Goal: Navigation & Orientation: Go to known website

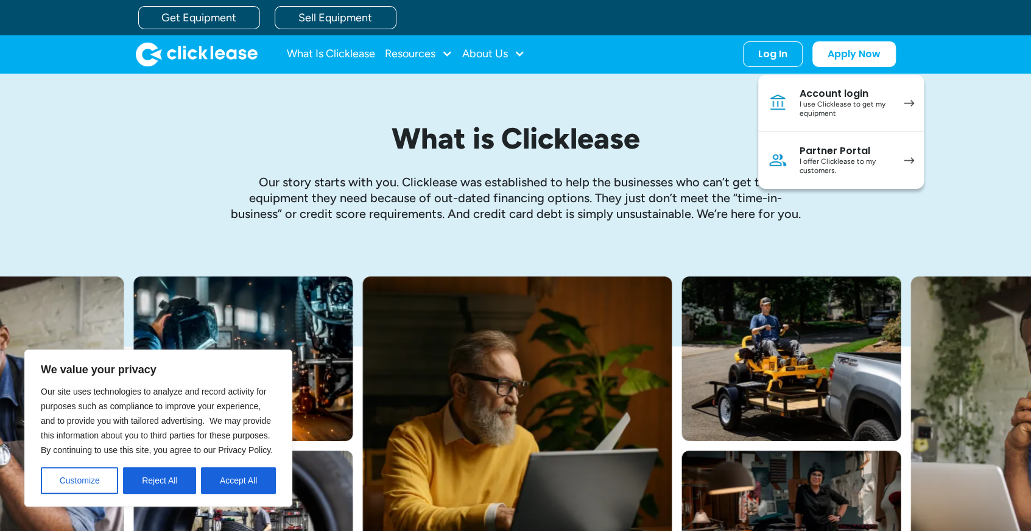
click at [584, 86] on div "What is Clicklease Our story starts with you. Clicklease was established to hel…" at bounding box center [515, 175] width 779 height 203
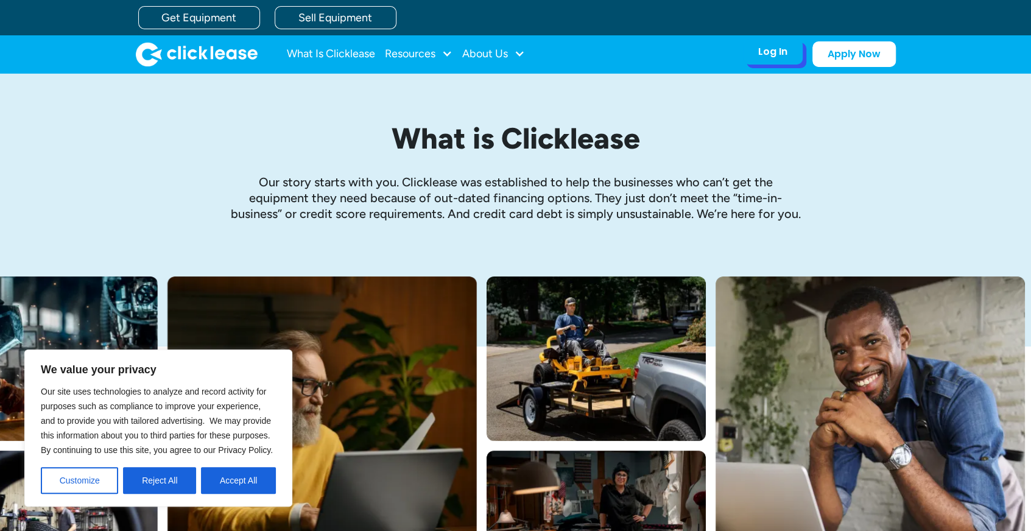
click at [775, 57] on div "Log In" at bounding box center [772, 52] width 29 height 12
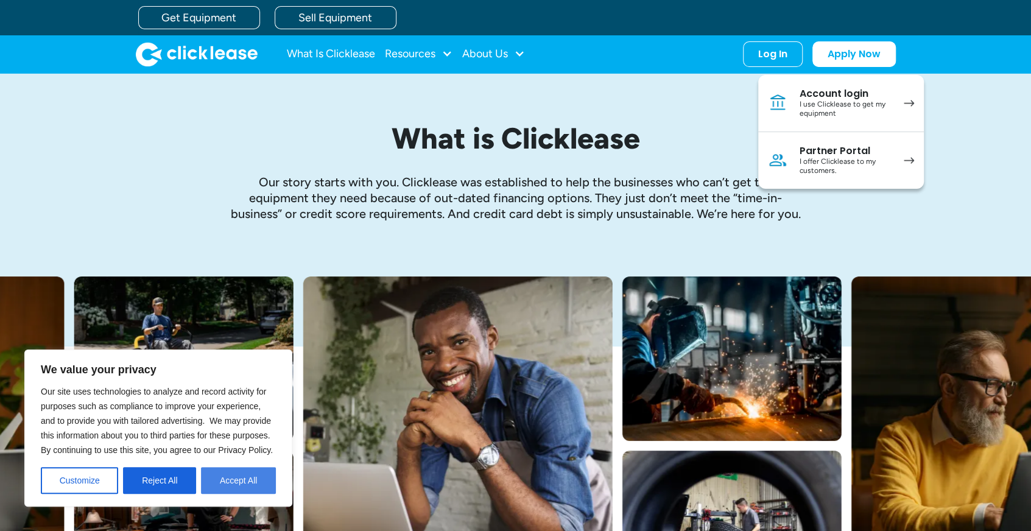
click at [237, 481] on button "Accept All" at bounding box center [238, 480] width 75 height 27
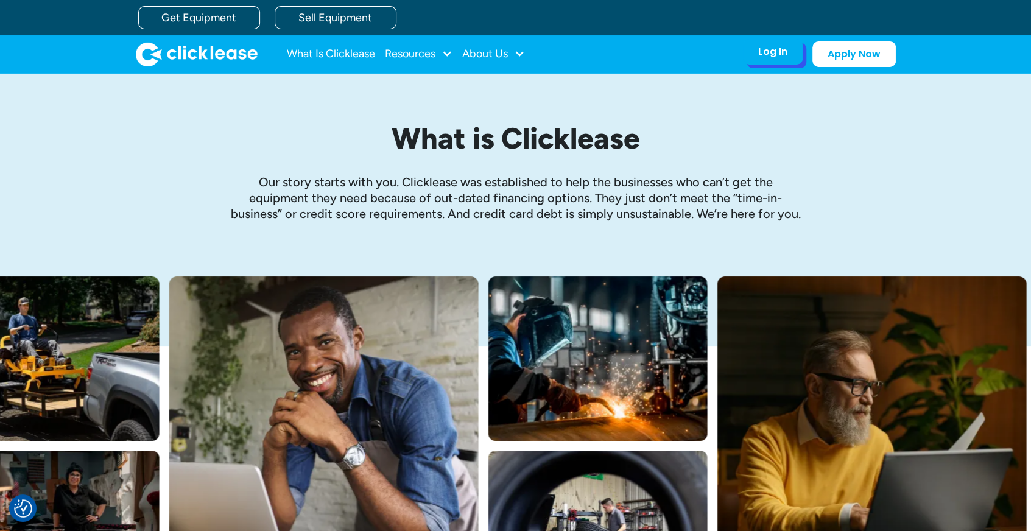
click at [772, 49] on div "Log In" at bounding box center [772, 52] width 29 height 12
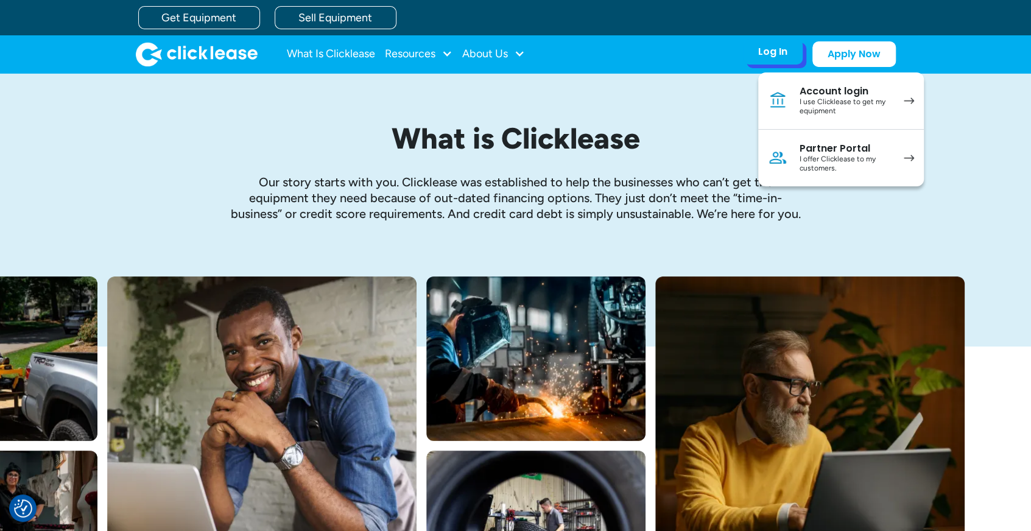
click at [810, 101] on div "I use Clicklease to get my equipment" at bounding box center [845, 106] width 92 height 19
